Goal: Task Accomplishment & Management: Complete application form

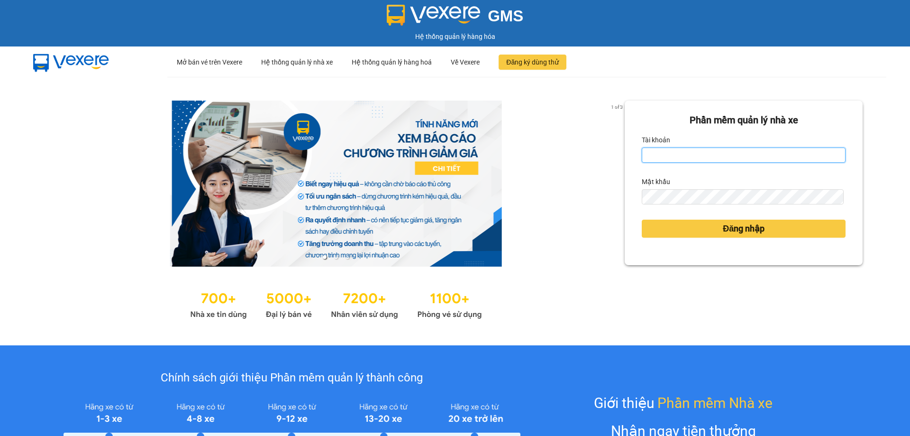
click at [688, 157] on input "Tài khoản" at bounding box center [744, 154] width 204 height 15
type input "[DOMAIN_NAME]"
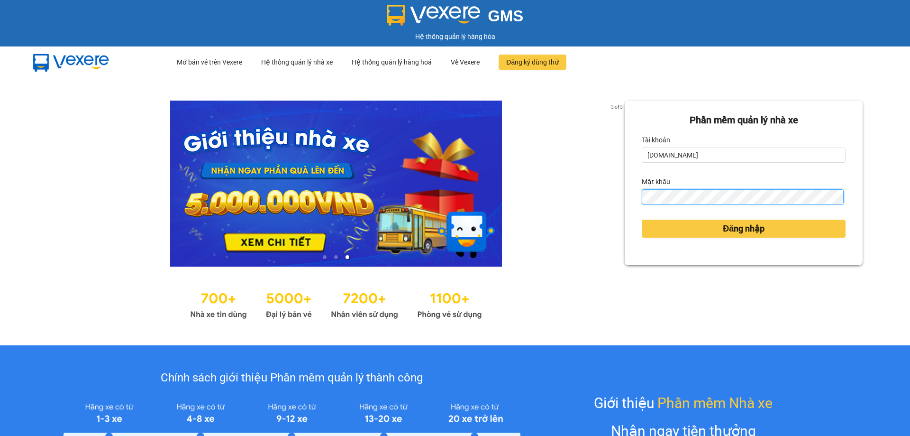
click at [642, 219] on button "Đăng nhập" at bounding box center [744, 228] width 204 height 18
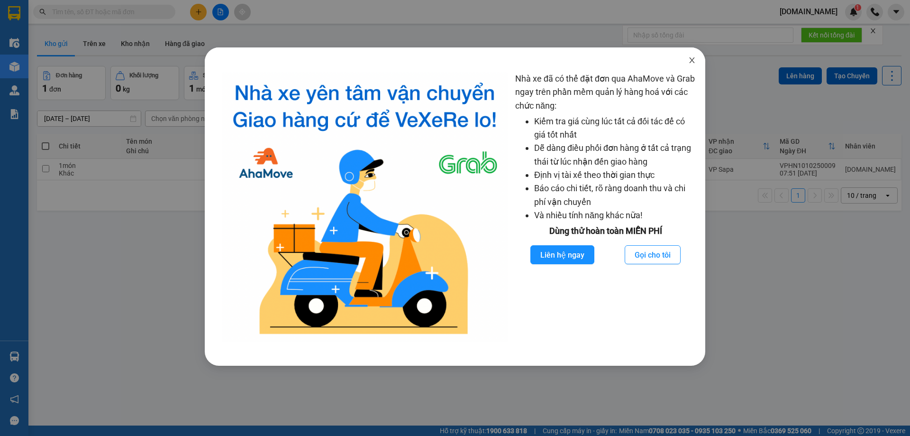
click at [691, 64] on icon "close" at bounding box center [692, 60] width 8 height 8
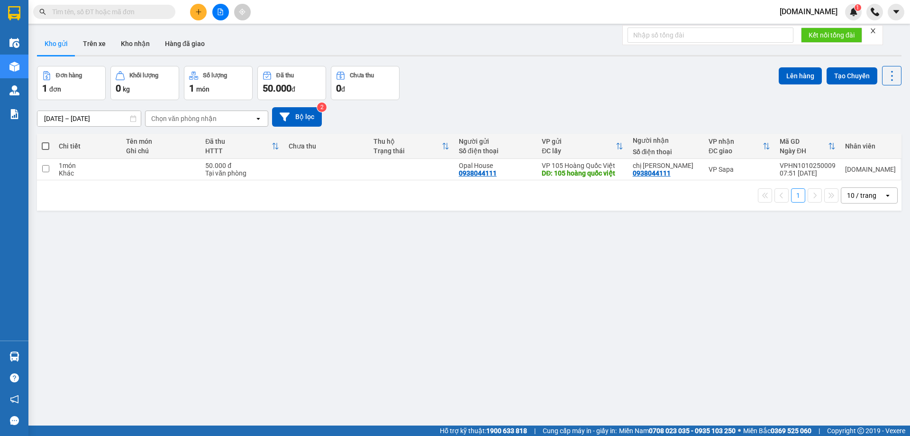
click at [73, 82] on div "1 đơn" at bounding box center [71, 88] width 58 height 13
drag, startPoint x: 289, startPoint y: 263, endPoint x: 252, endPoint y: 106, distance: 161.3
click at [290, 263] on div "ver 1.8.146 Kho gửi Trên xe Kho nhận Hàng đã giao Đơn hàng 1 đơn Khối lượng 0 k…" at bounding box center [469, 246] width 872 height 436
click at [134, 13] on input "text" at bounding box center [108, 12] width 112 height 10
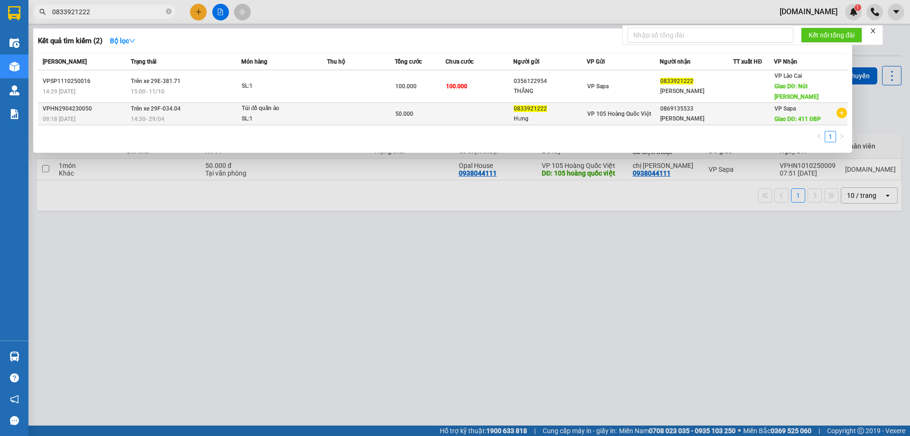
type input "0833921222"
click at [473, 116] on td at bounding box center [480, 114] width 68 height 22
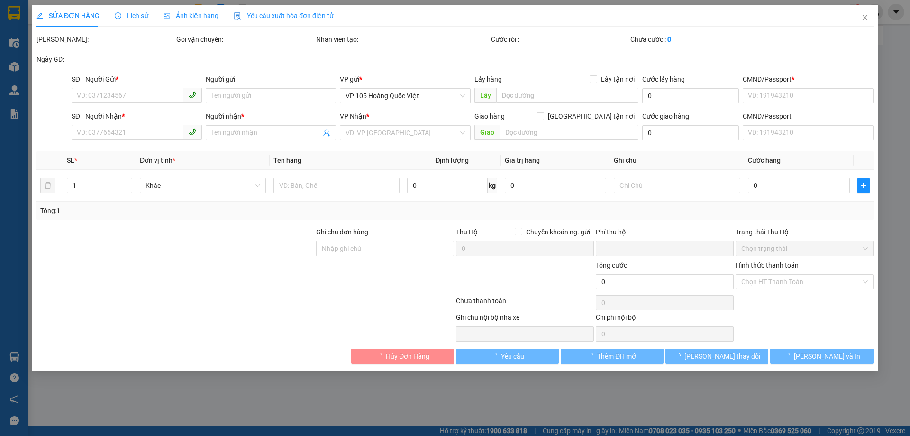
type input "0833921222"
type input "Hưng"
type input "12345647"
type input "0869135533"
type input "[PERSON_NAME]"
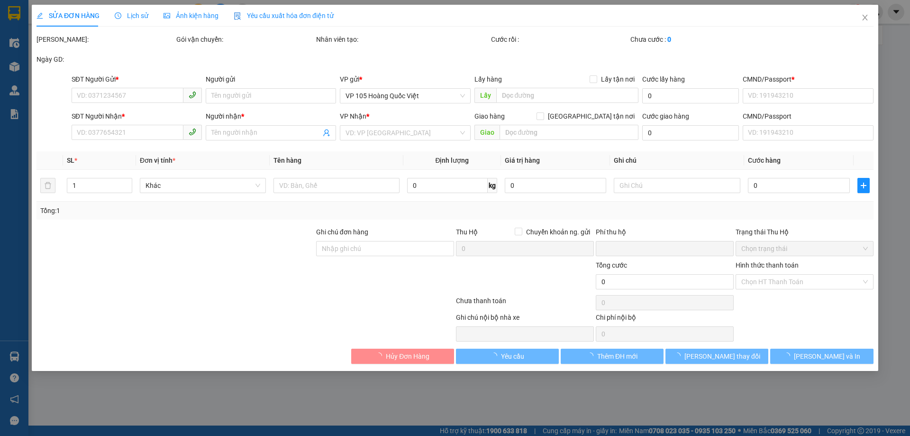
type input "411 ĐBP"
type input "50.000"
type input "0"
type input "50.000"
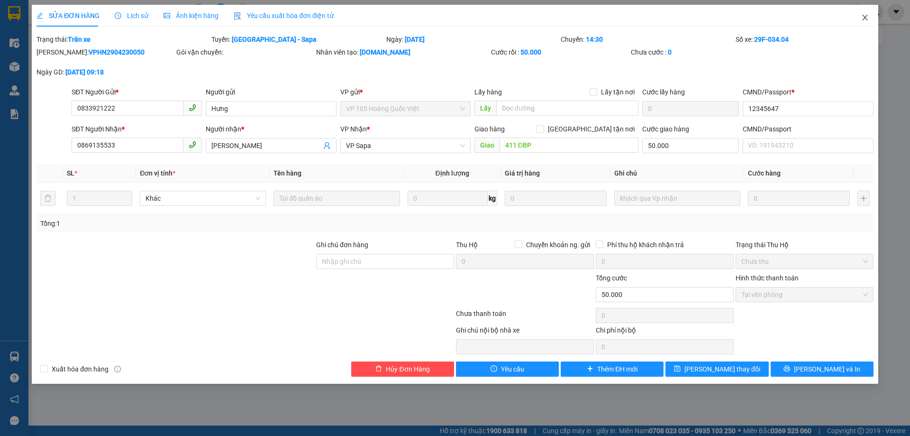
click at [864, 18] on icon "close" at bounding box center [865, 18] width 8 height 8
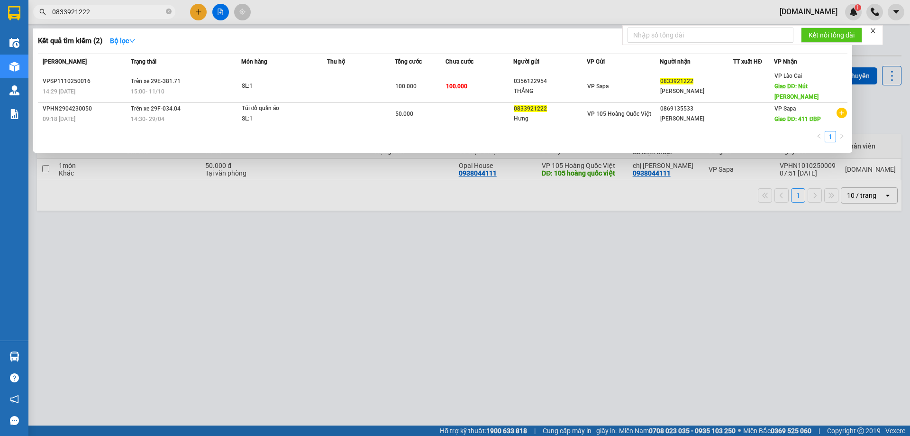
click at [132, 12] on input "0833921222" at bounding box center [108, 12] width 112 height 10
click at [285, 231] on div at bounding box center [455, 218] width 910 height 436
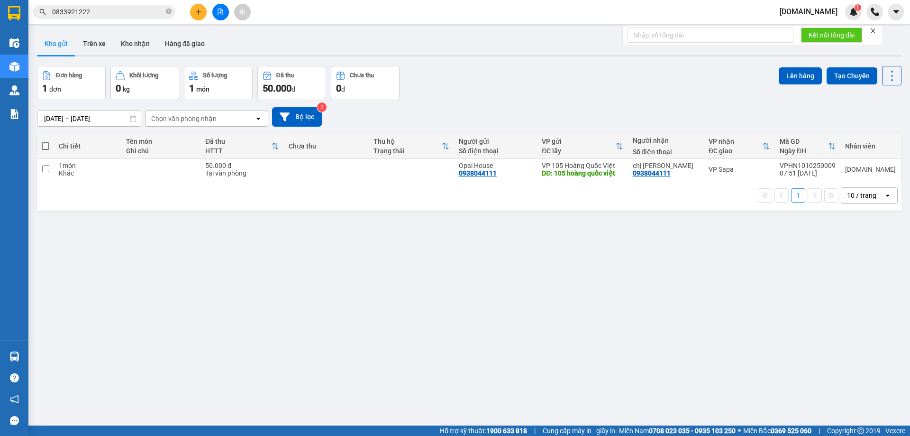
click at [69, 82] on div "1 đơn" at bounding box center [71, 88] width 58 height 13
